Goal: Communication & Community: Share content

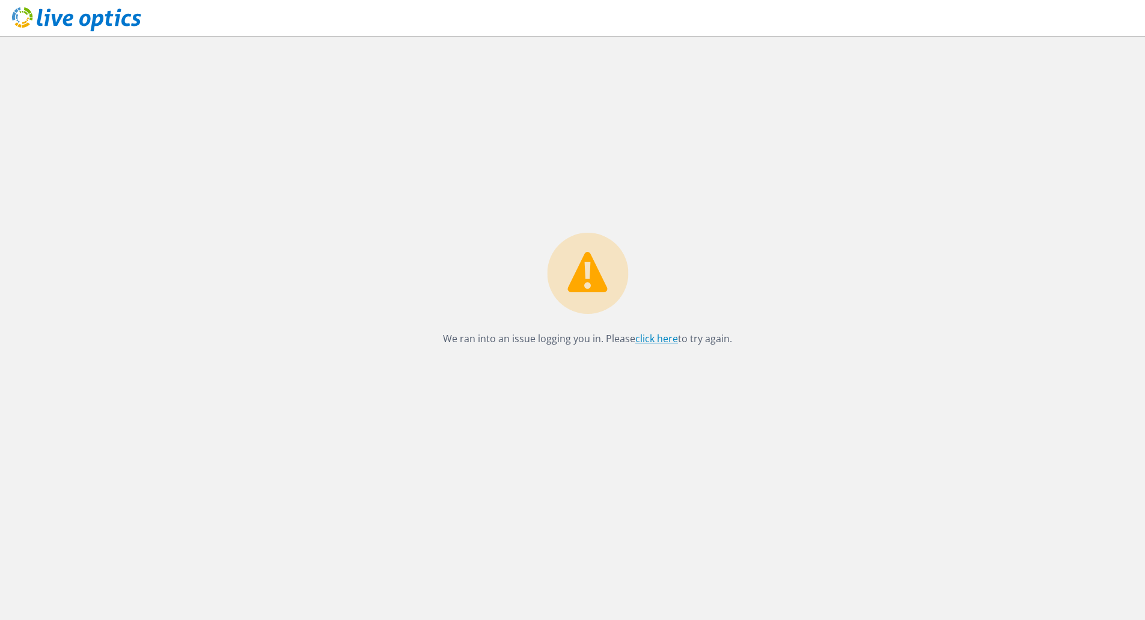
click at [659, 337] on link "click here" at bounding box center [656, 338] width 43 height 13
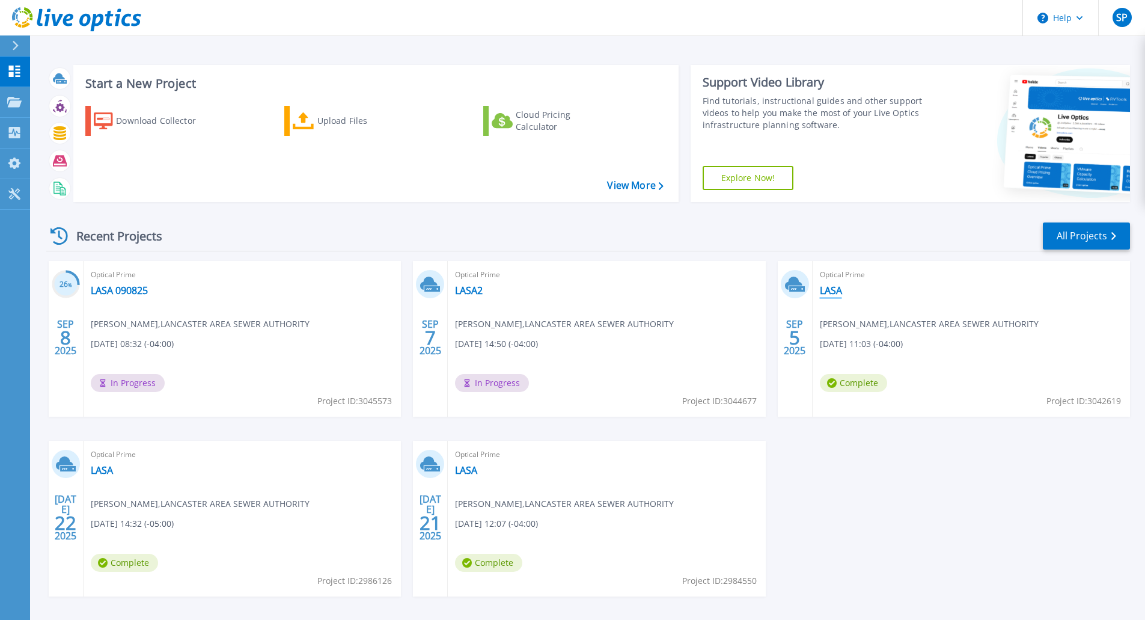
click at [830, 290] on link "LASA" at bounding box center [831, 290] width 22 height 12
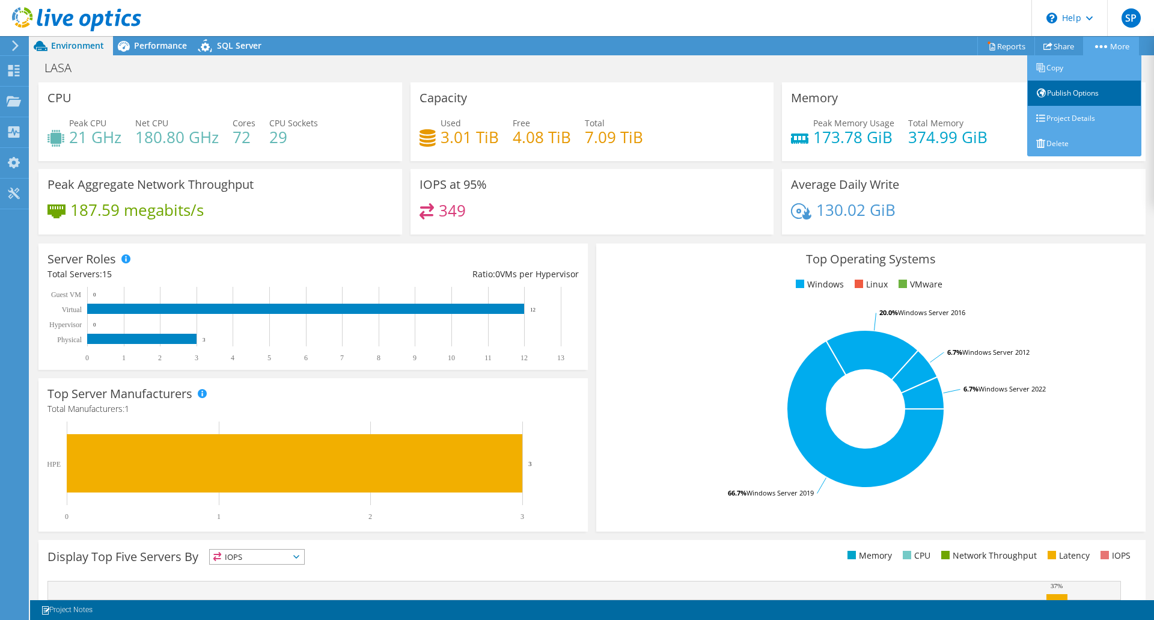
click at [1057, 94] on link "Publish Options" at bounding box center [1084, 93] width 114 height 25
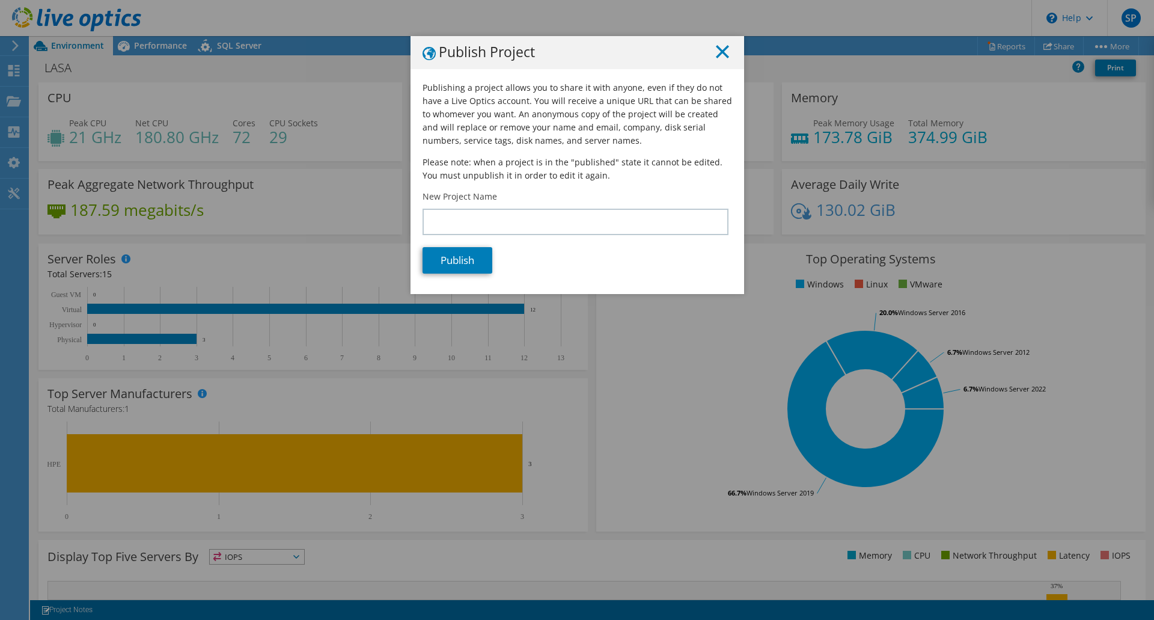
click at [720, 48] on line at bounding box center [723, 52] width 12 height 12
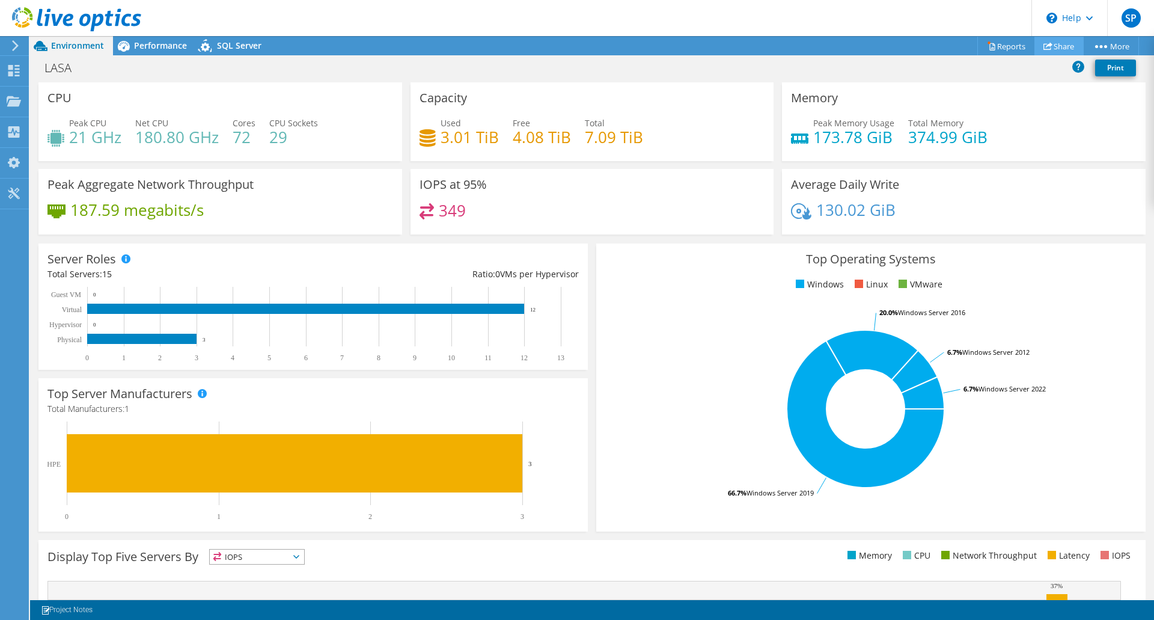
click at [1048, 41] on link "Share" at bounding box center [1058, 46] width 49 height 19
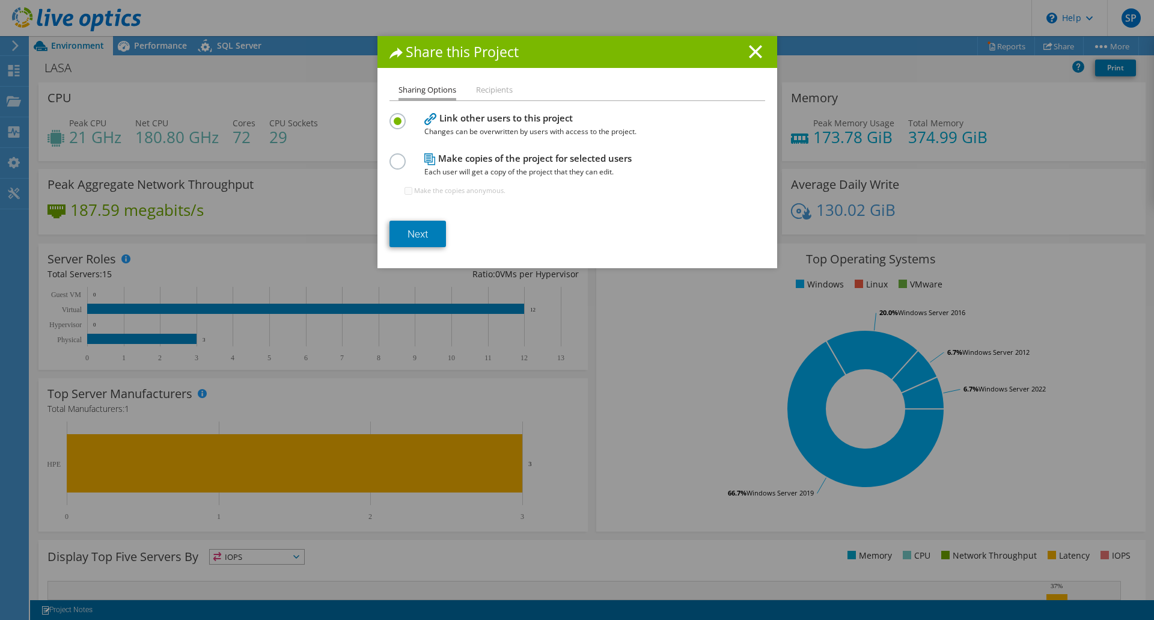
click at [490, 88] on li "Recipients" at bounding box center [494, 90] width 37 height 15
click at [412, 236] on link "Next" at bounding box center [418, 234] width 57 height 26
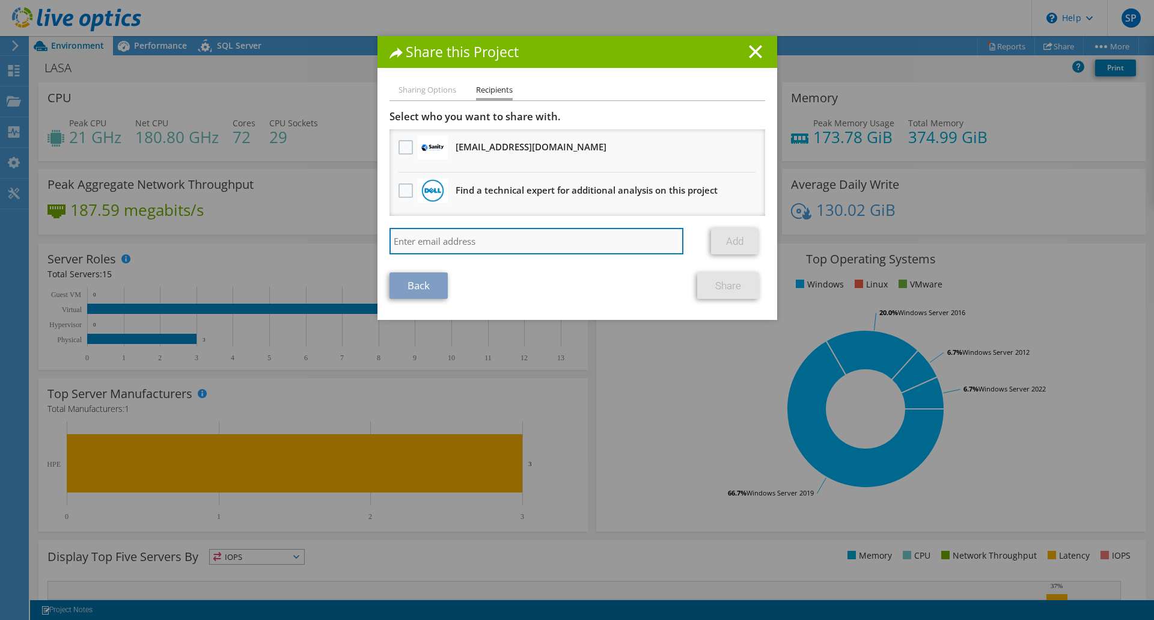
click at [404, 239] on input "search" at bounding box center [537, 241] width 295 height 26
type input "smcgrath@lasa.org"
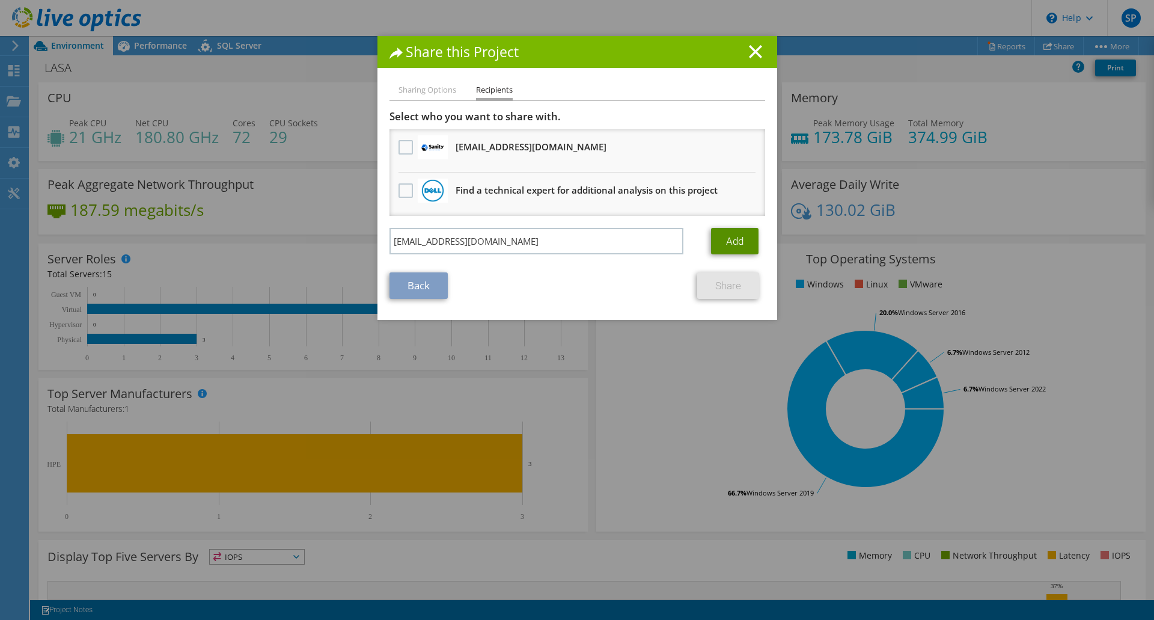
click at [735, 245] on link "Add" at bounding box center [734, 241] width 47 height 26
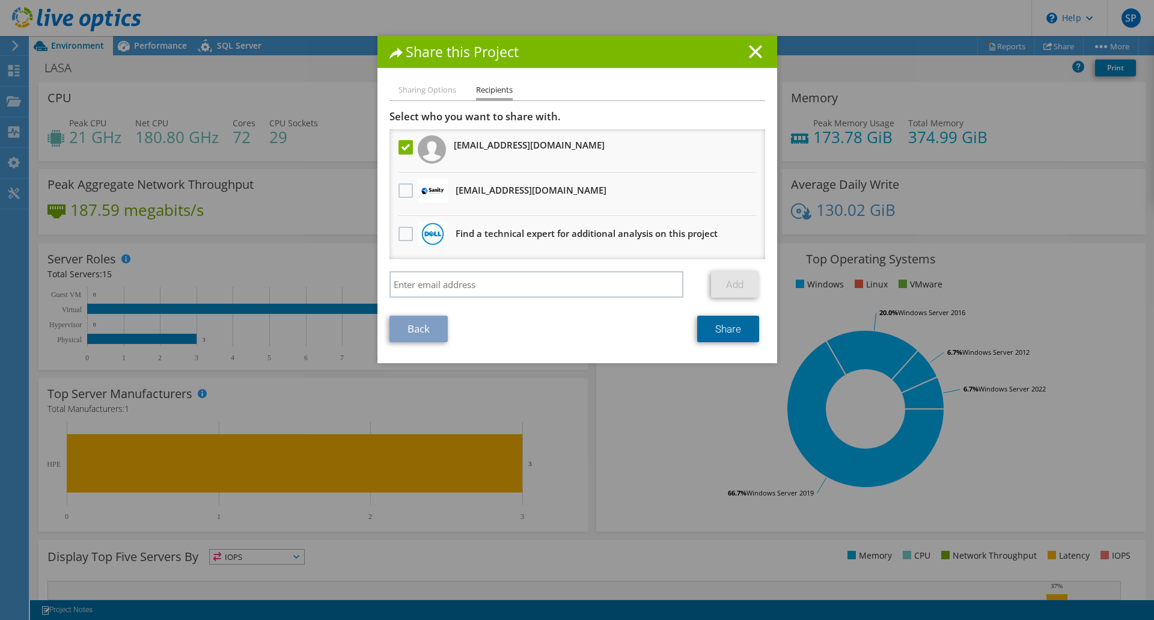
click at [730, 326] on link "Share" at bounding box center [728, 329] width 62 height 26
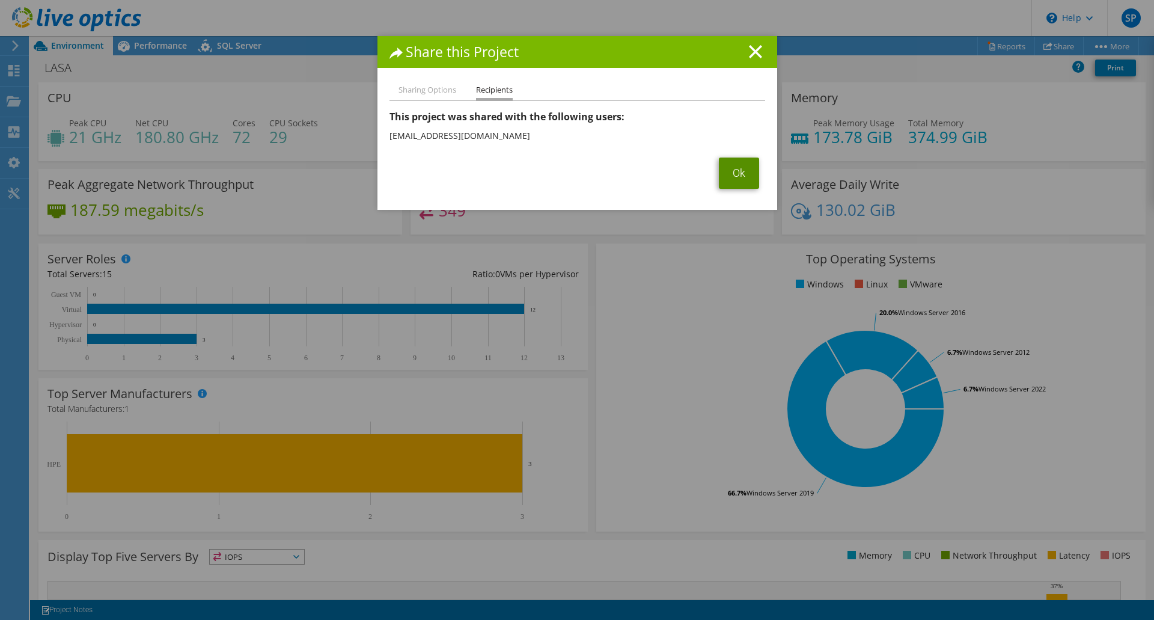
click at [742, 176] on link "Ok" at bounding box center [739, 172] width 40 height 31
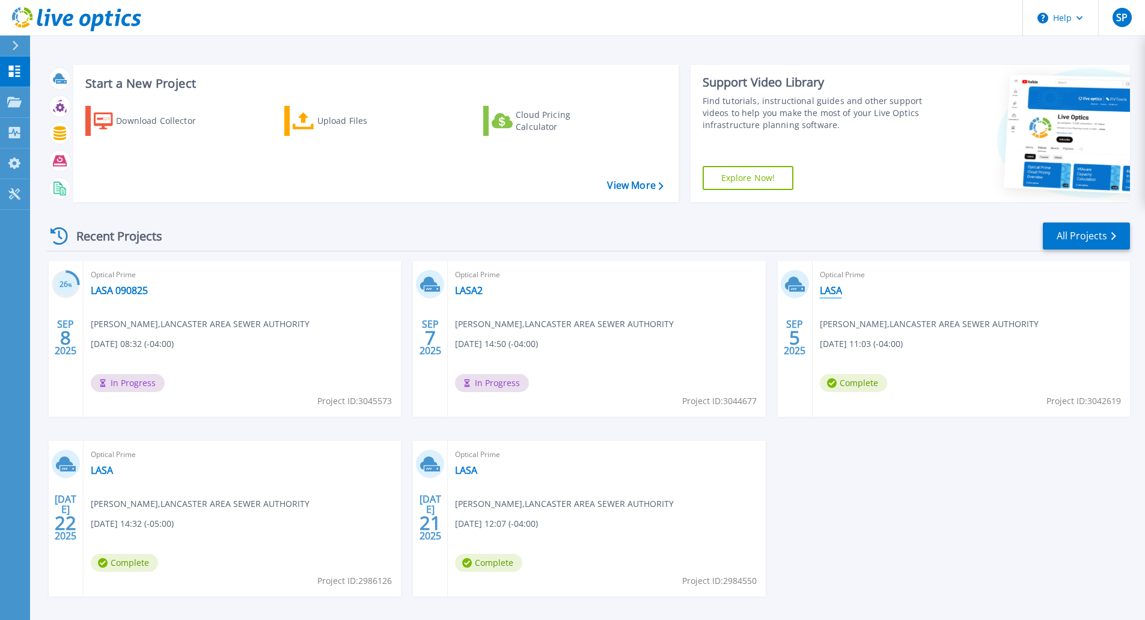
click at [831, 289] on link "LASA" at bounding box center [831, 290] width 22 height 12
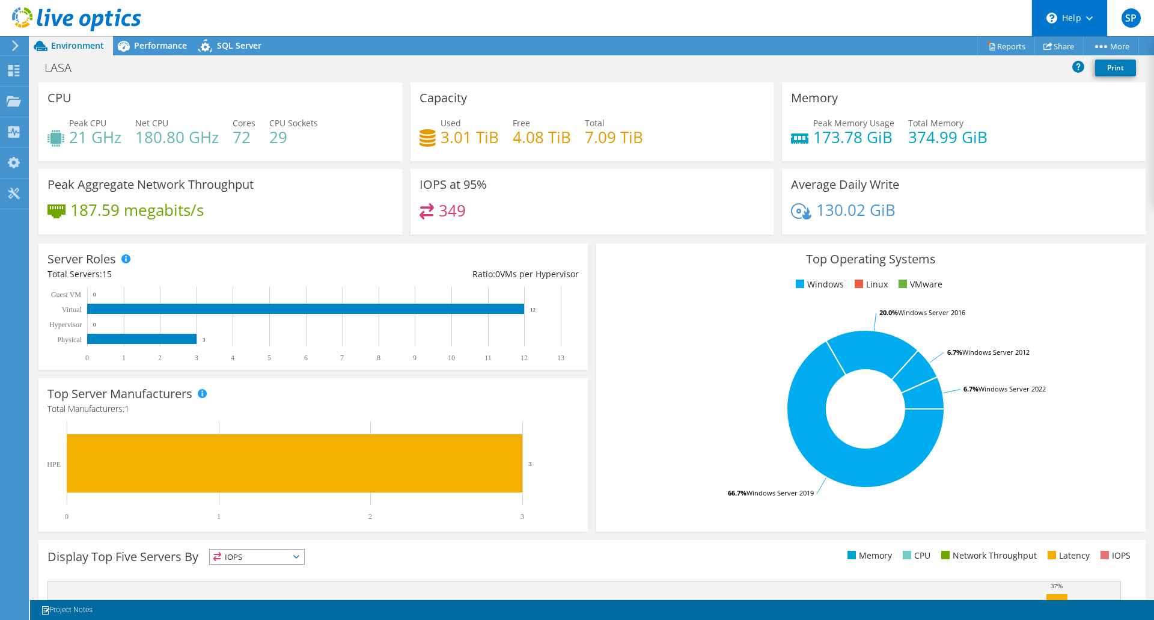
click at [1093, 17] on div "\n Help" at bounding box center [1069, 18] width 76 height 36
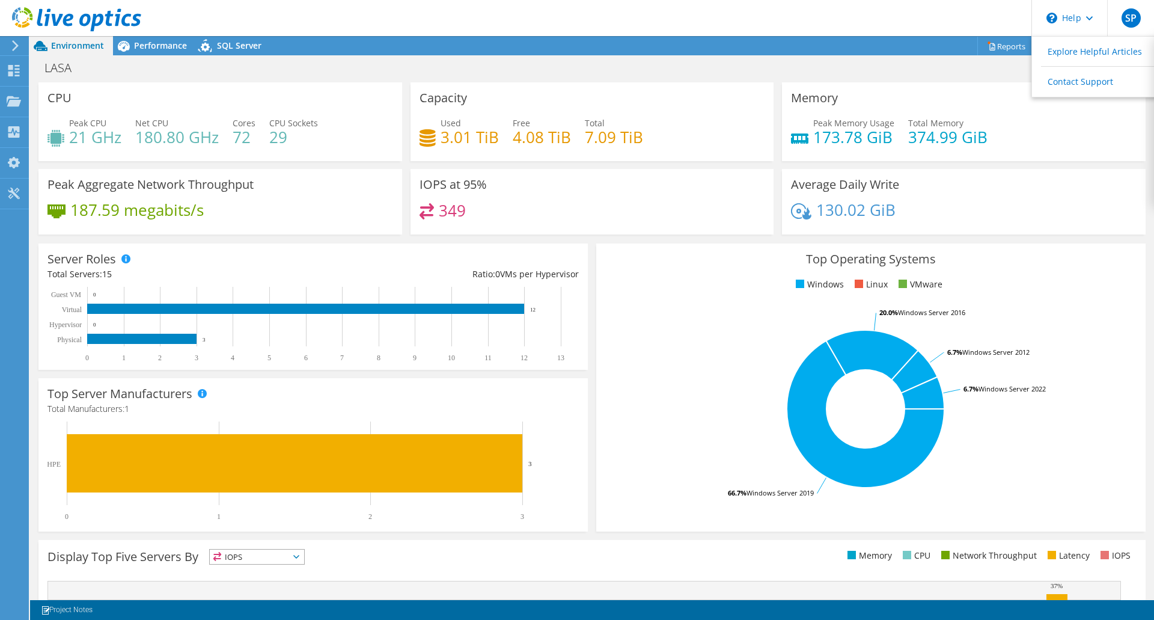
click at [815, 41] on div "Project Actions Project Actions Reports Share More" at bounding box center [592, 45] width 1124 height 19
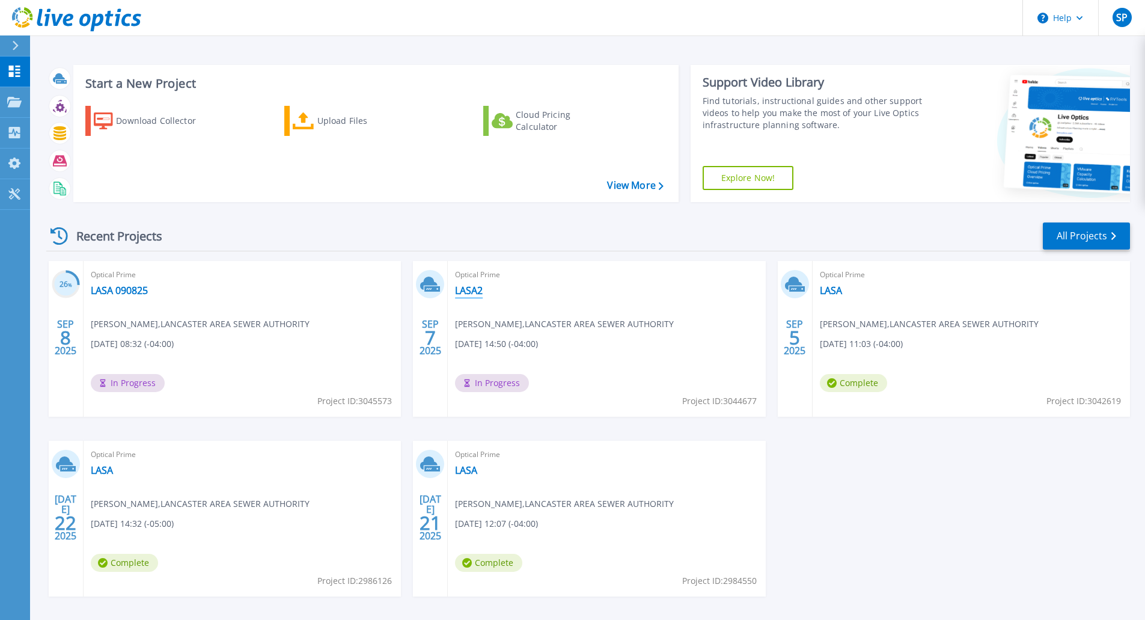
click at [463, 287] on link "LASA2" at bounding box center [469, 290] width 28 height 12
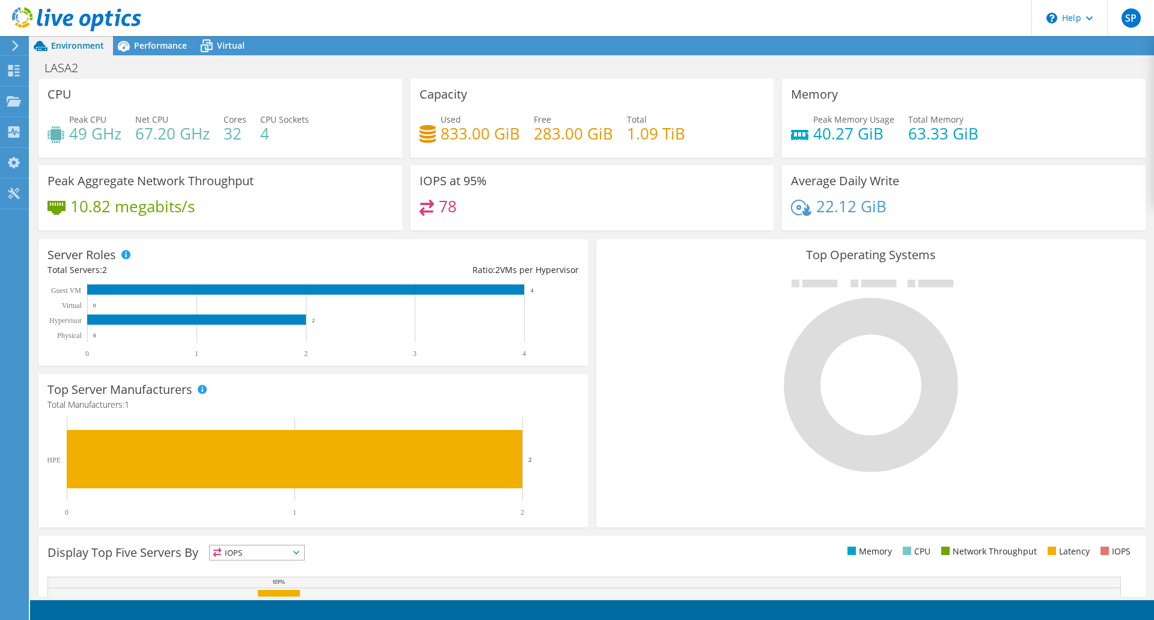
click at [892, 58] on div "LASA2 Print" at bounding box center [592, 68] width 1124 height 22
click at [976, 61] on div "LASA2 Print" at bounding box center [592, 68] width 1124 height 22
